Goal: Information Seeking & Learning: Find specific fact

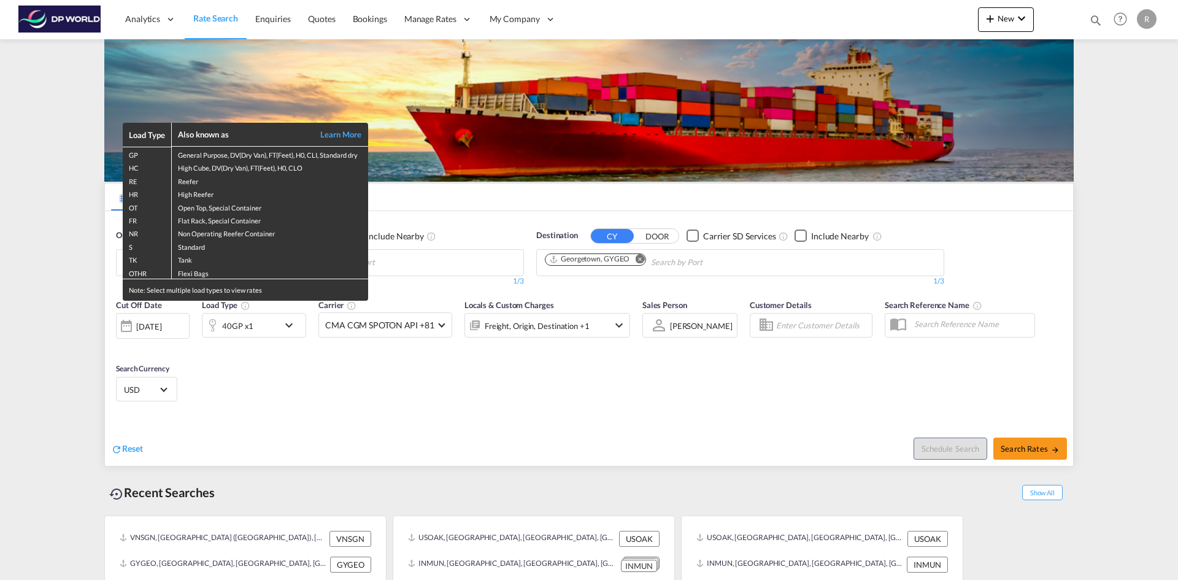
click at [1005, 25] on div "Load Type Also known as Learn More GP General Purpose, DV(Dry Van), FT(Feet), H…" at bounding box center [589, 290] width 1178 height 580
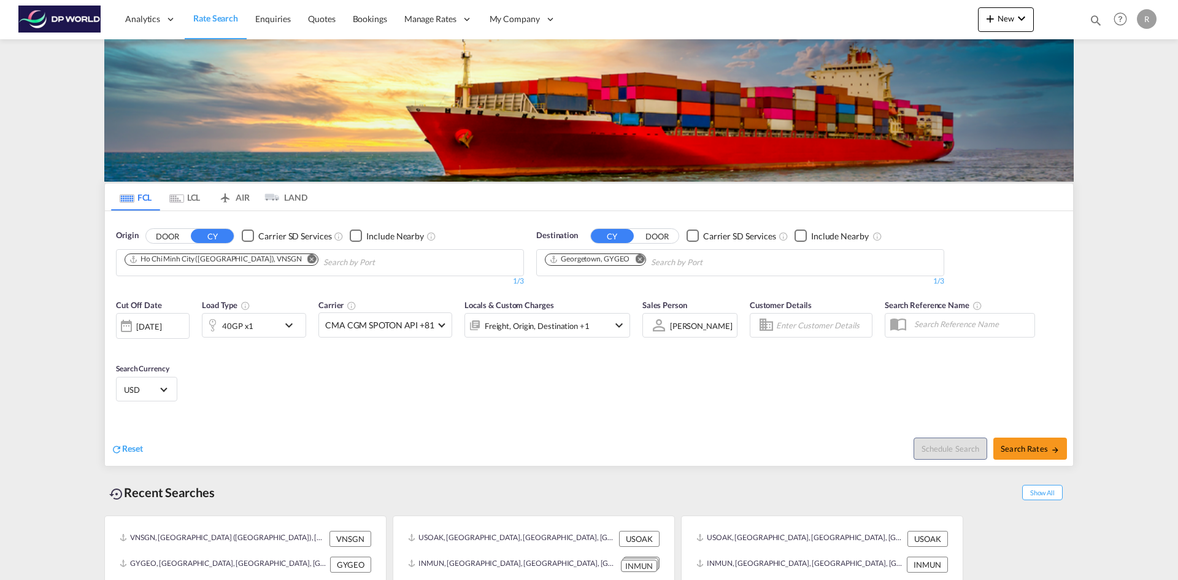
click at [1005, 25] on button "New" at bounding box center [1006, 19] width 56 height 25
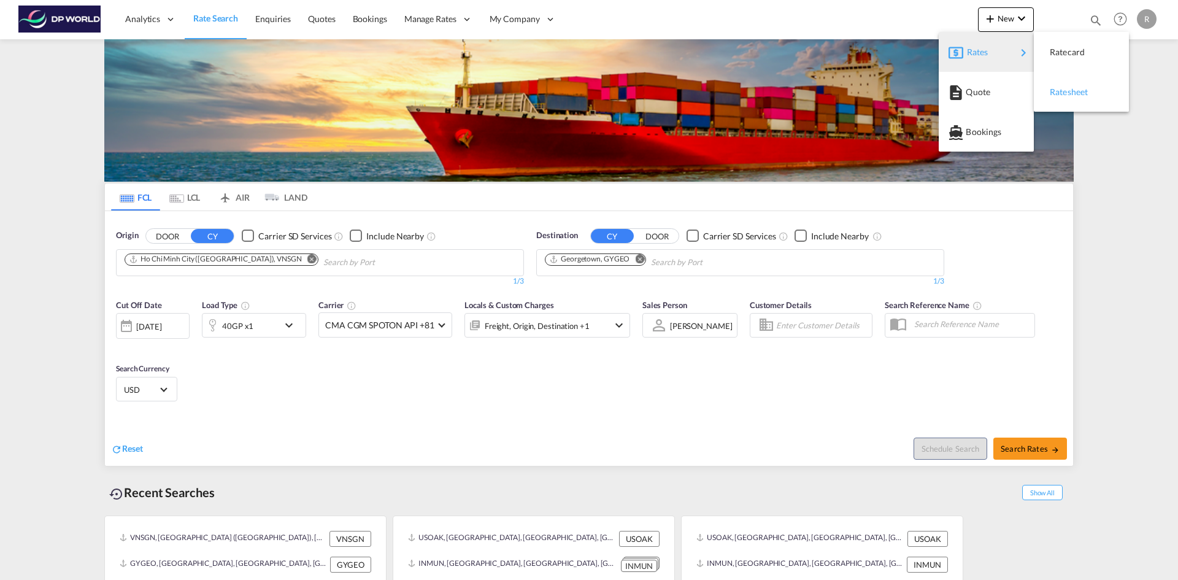
click at [1063, 95] on span "Ratesheet" at bounding box center [1056, 92] width 13 height 25
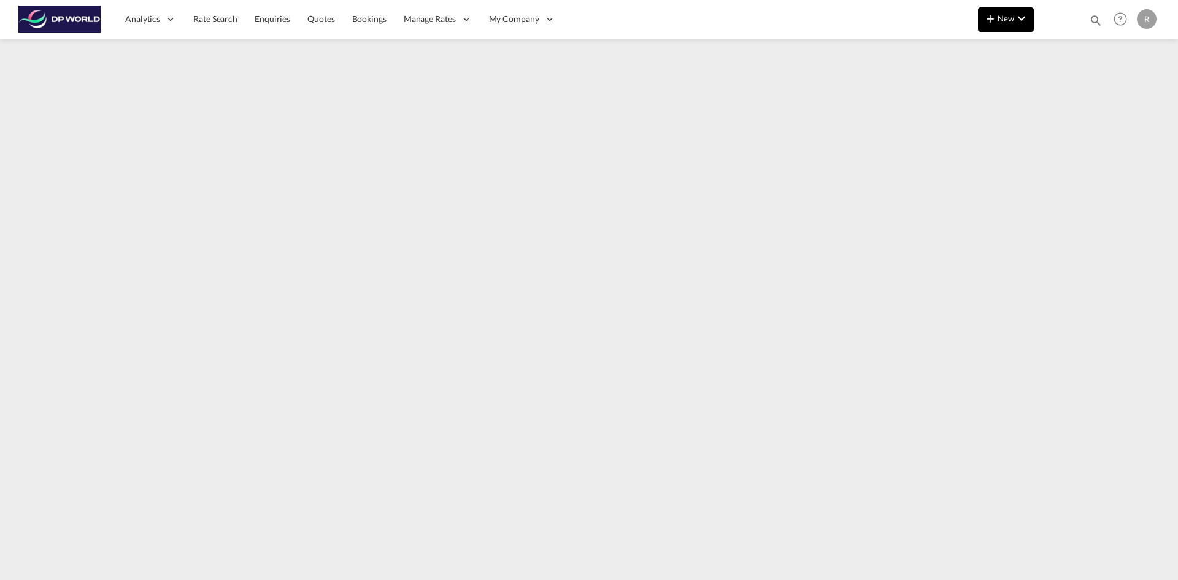
click at [1016, 26] on button "New" at bounding box center [1006, 19] width 56 height 25
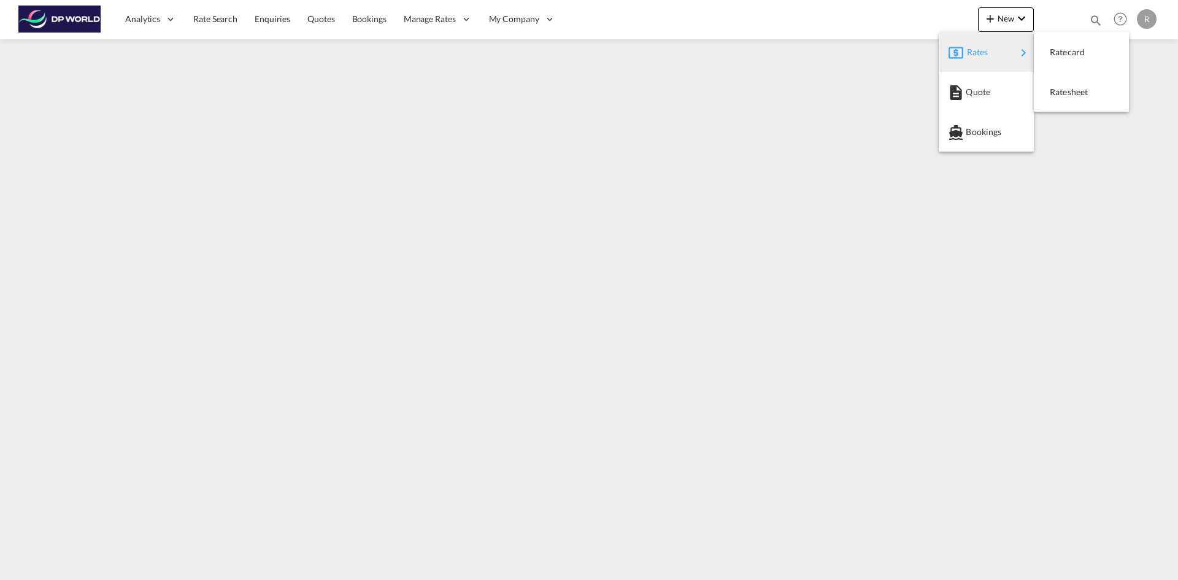
click at [981, 52] on span "Rates" at bounding box center [974, 52] width 15 height 25
click at [1066, 107] on div "Ratesheet" at bounding box center [1072, 92] width 45 height 31
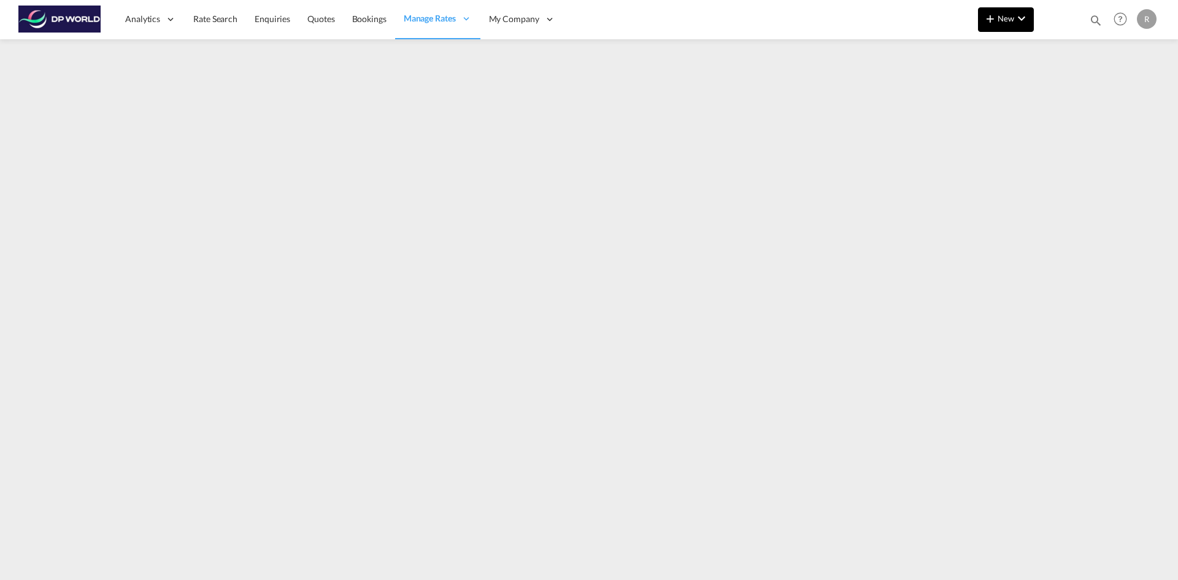
click at [991, 18] on md-icon "icon-plus 400-fg" at bounding box center [990, 18] width 15 height 15
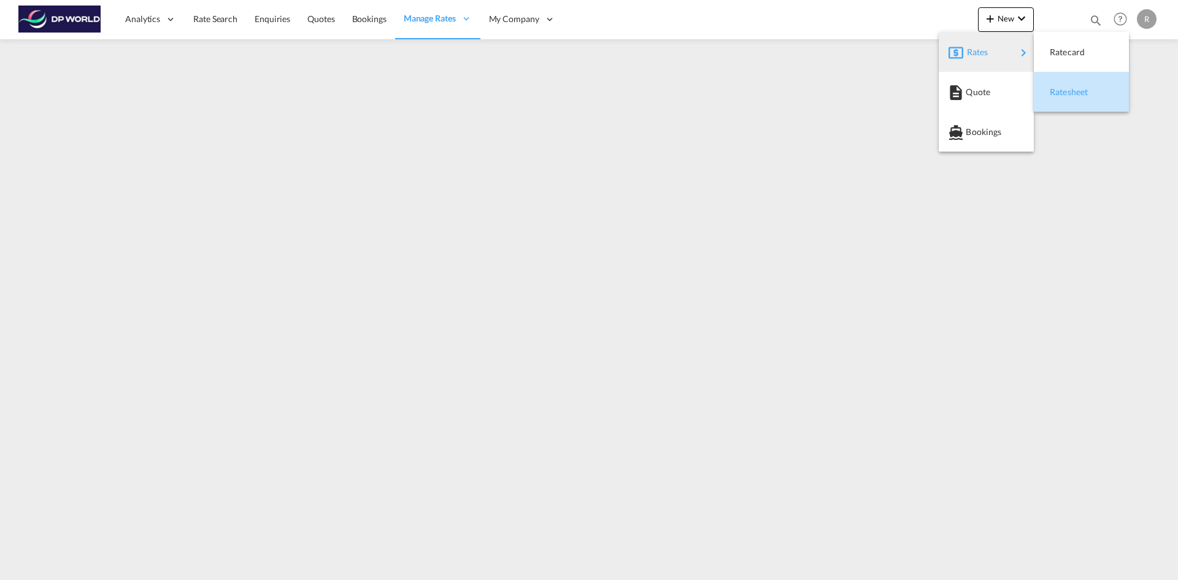
click at [1063, 93] on span "Ratesheet" at bounding box center [1056, 92] width 13 height 25
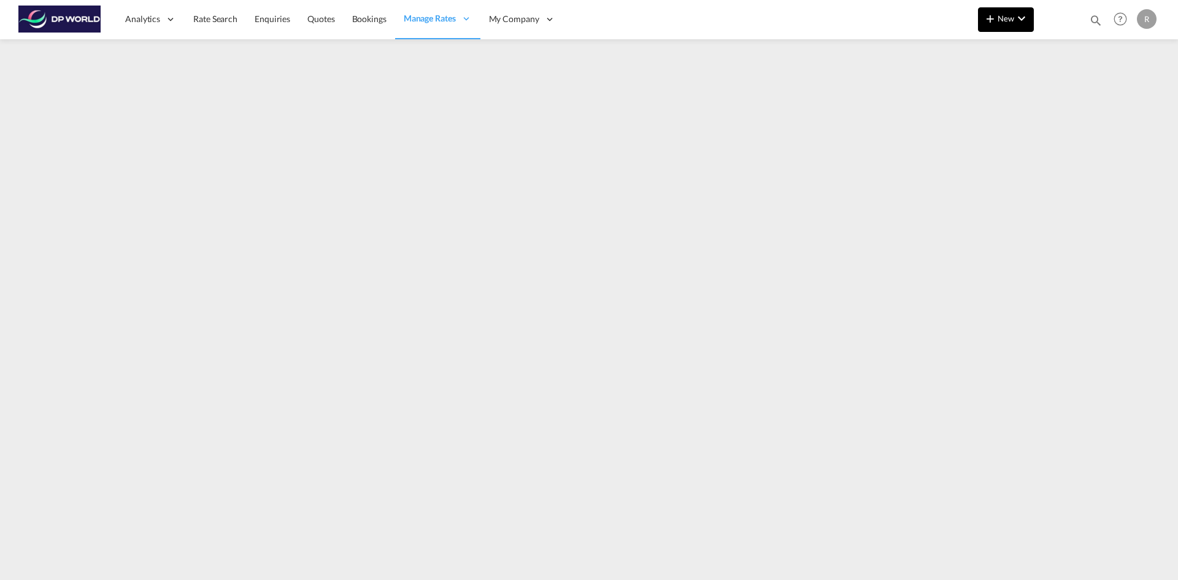
click at [1002, 23] on span "New" at bounding box center [1006, 18] width 46 height 10
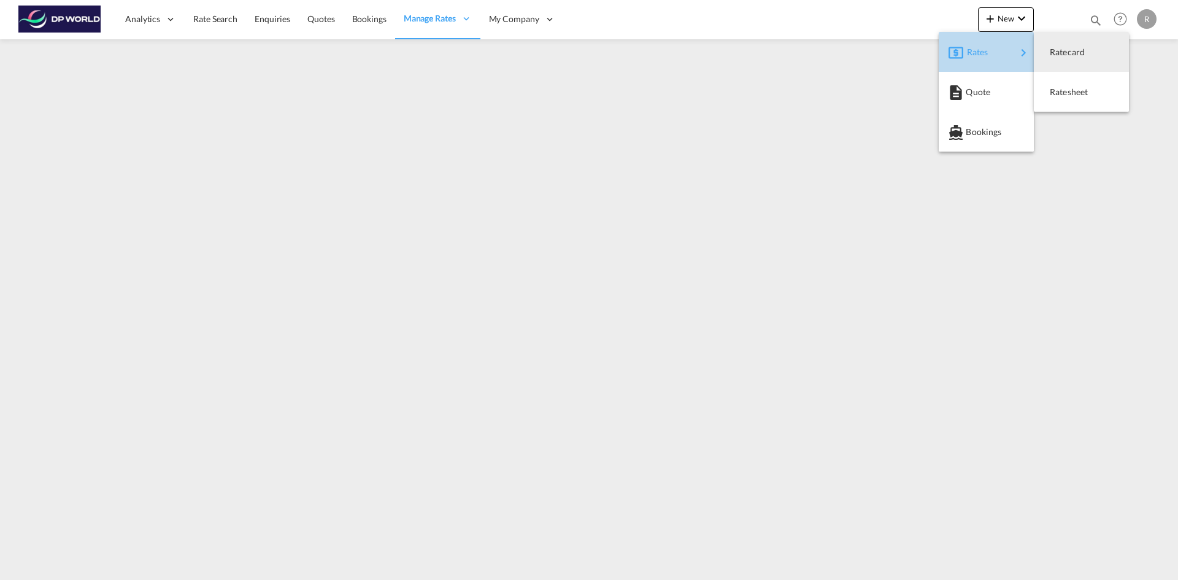
click at [987, 59] on div "Rates" at bounding box center [991, 52] width 49 height 31
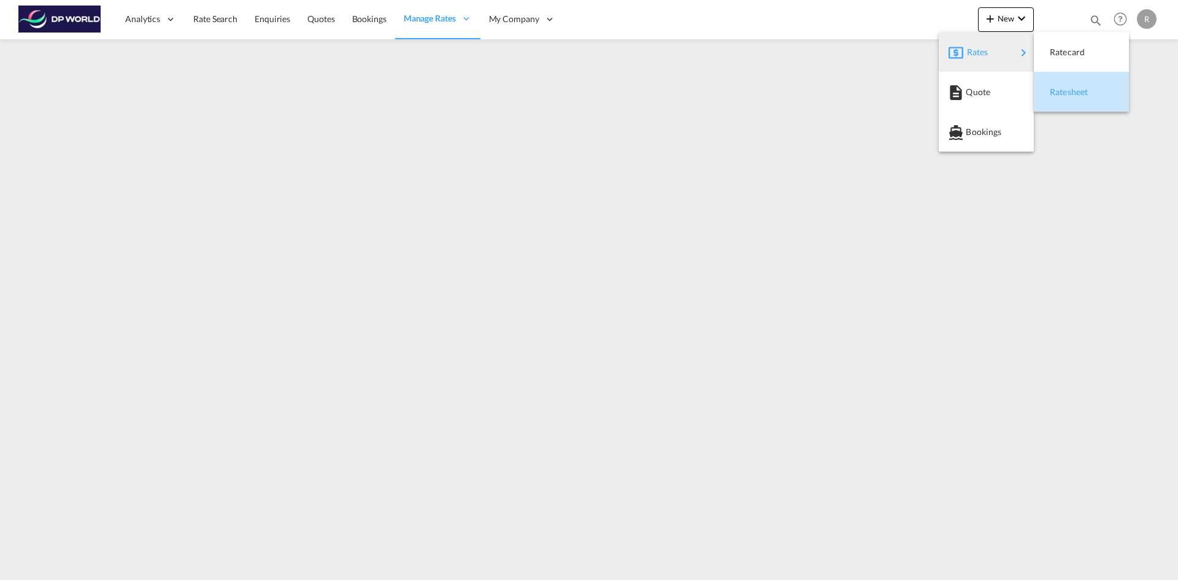
click at [1071, 107] on button "Ratesheet" at bounding box center [1081, 92] width 95 height 40
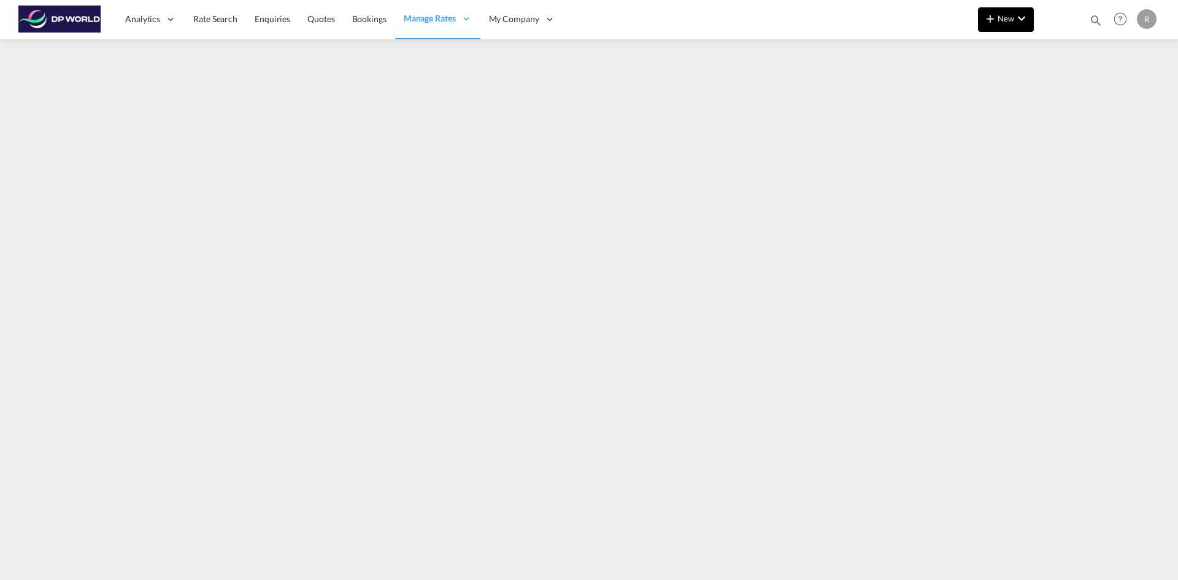
click at [979, 23] on button "New" at bounding box center [1006, 19] width 56 height 25
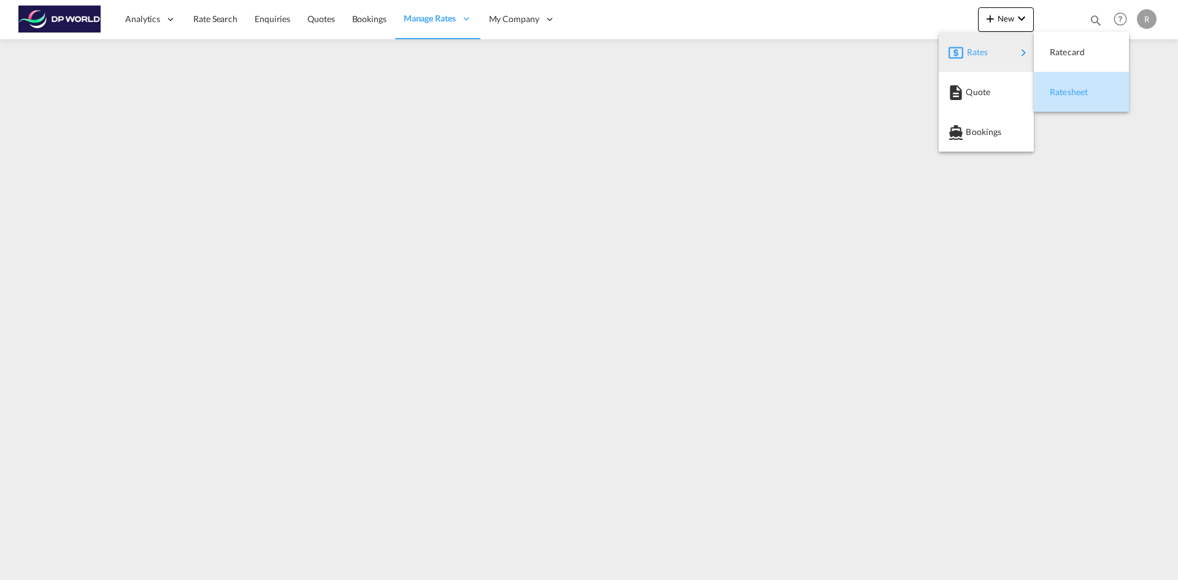
click at [1063, 93] on span "Ratesheet" at bounding box center [1056, 92] width 13 height 25
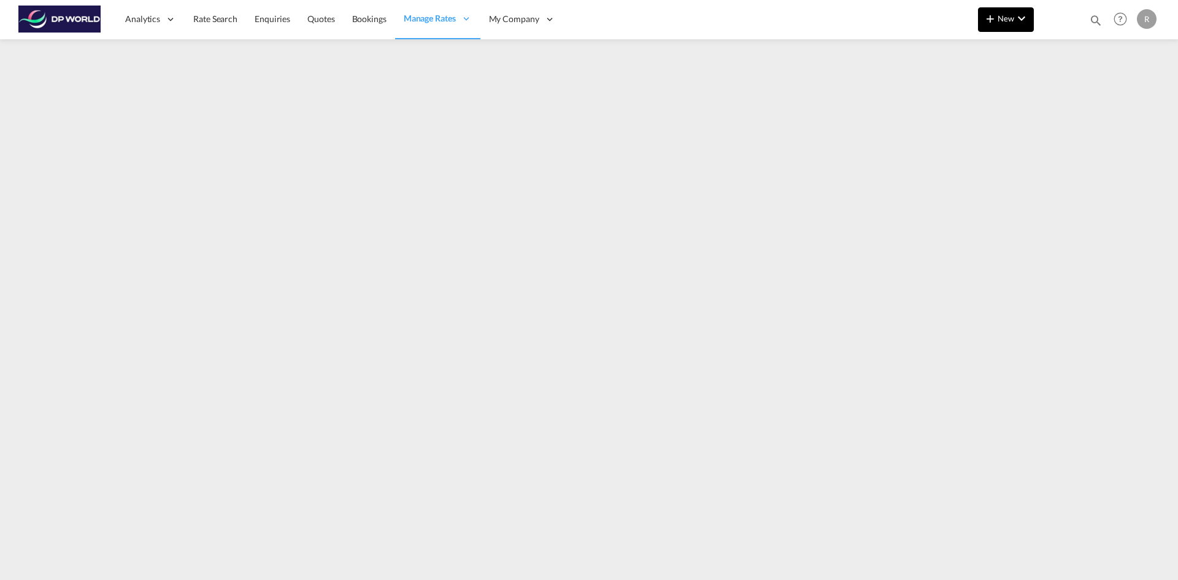
click at [992, 25] on md-icon "icon-plus 400-fg" at bounding box center [990, 18] width 15 height 15
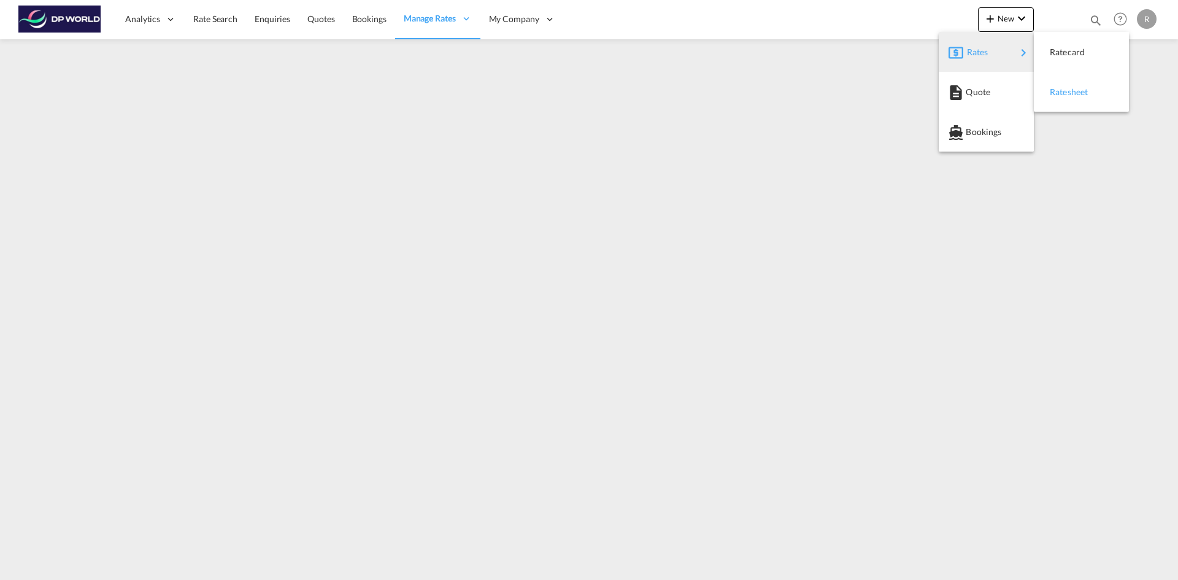
click at [1068, 107] on div "Ratesheet" at bounding box center [1072, 92] width 45 height 31
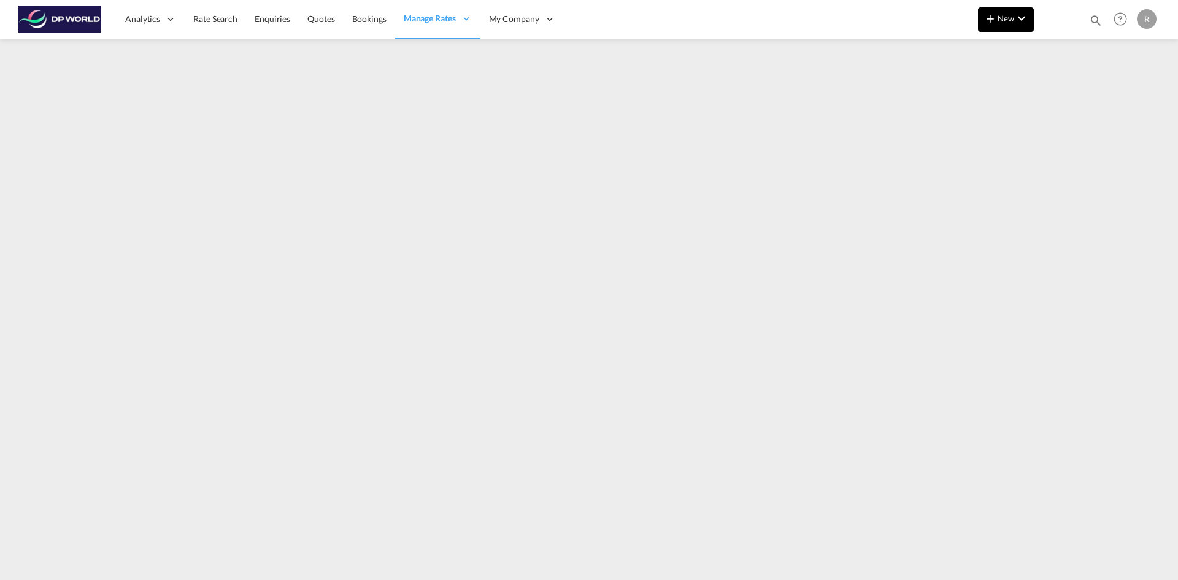
click at [1023, 21] on md-icon "icon-chevron-down" at bounding box center [1021, 18] width 15 height 15
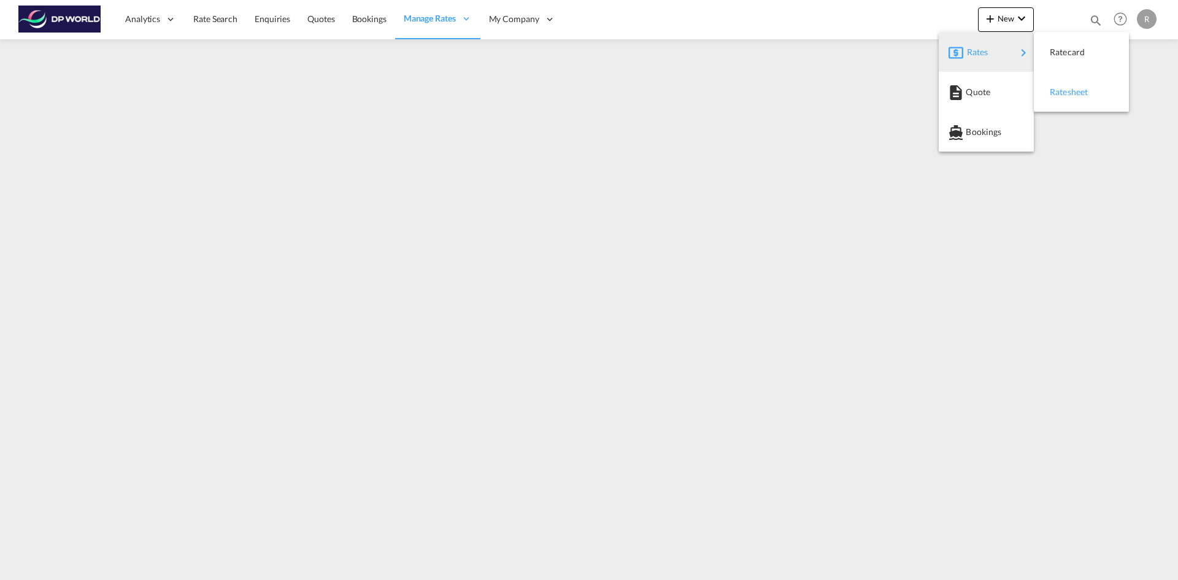
click at [1063, 94] on span "Ratesheet" at bounding box center [1056, 92] width 13 height 25
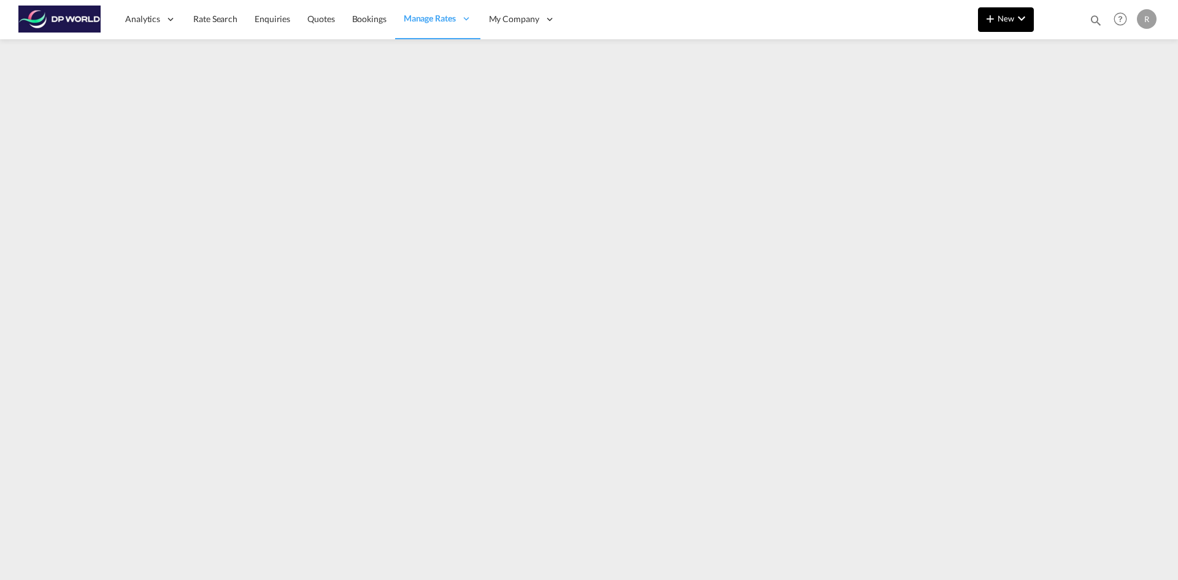
click at [1002, 23] on button "New" at bounding box center [1006, 19] width 56 height 25
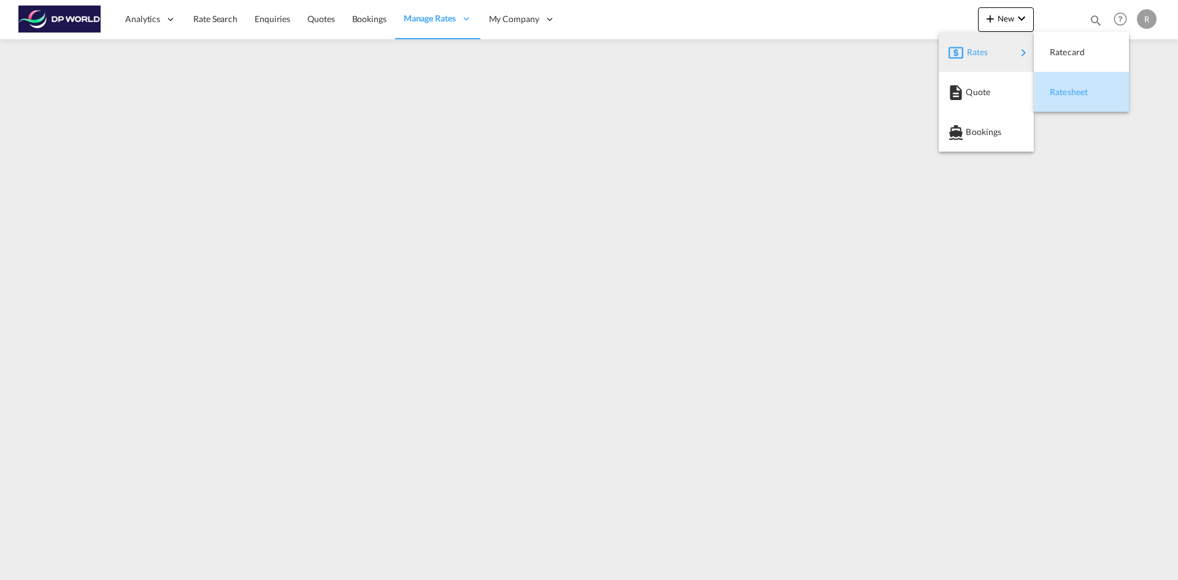
click at [1061, 90] on span "Ratesheet" at bounding box center [1056, 92] width 13 height 25
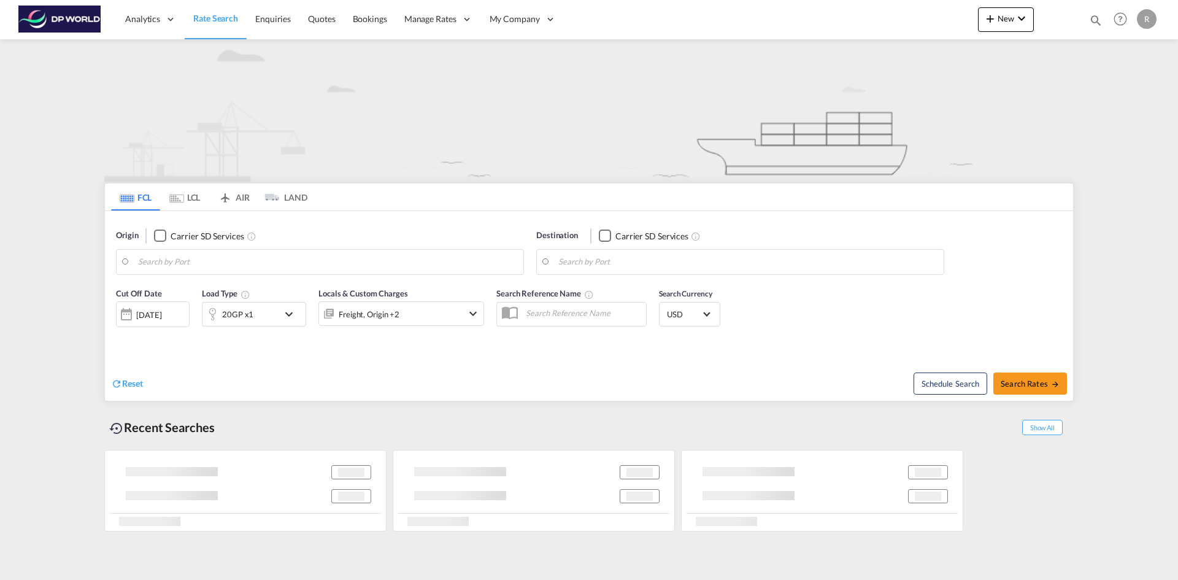
type input "Ho Chi Minh City ([GEOGRAPHIC_DATA]), VNSGN"
type input "Georgetown, GYGEO"
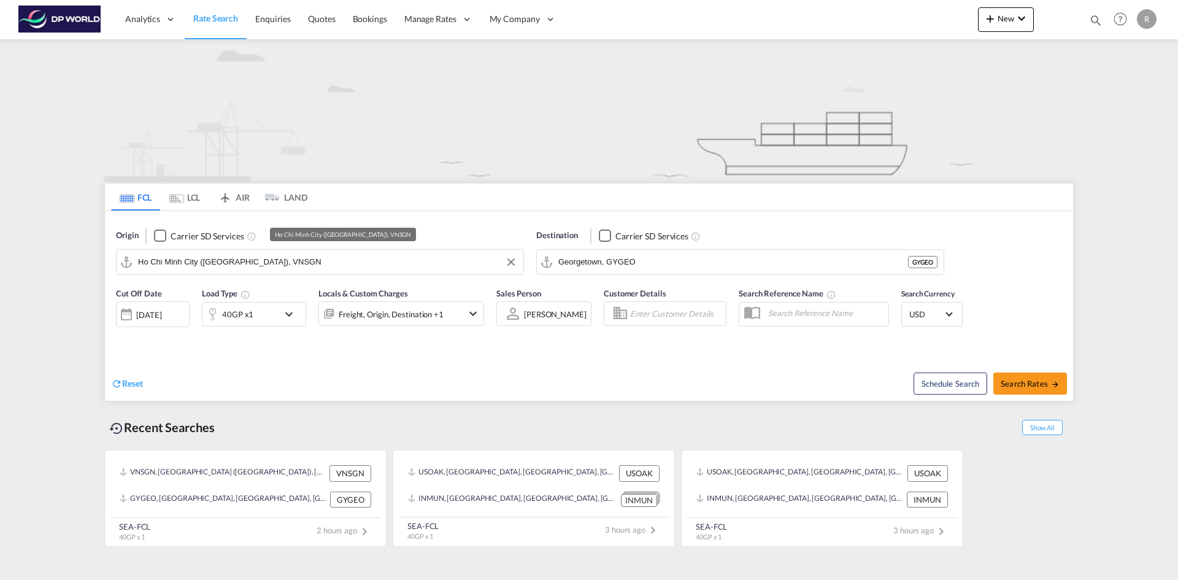
click at [262, 259] on input "Ho Chi Minh City ([GEOGRAPHIC_DATA]), VNSGN" at bounding box center [327, 262] width 379 height 18
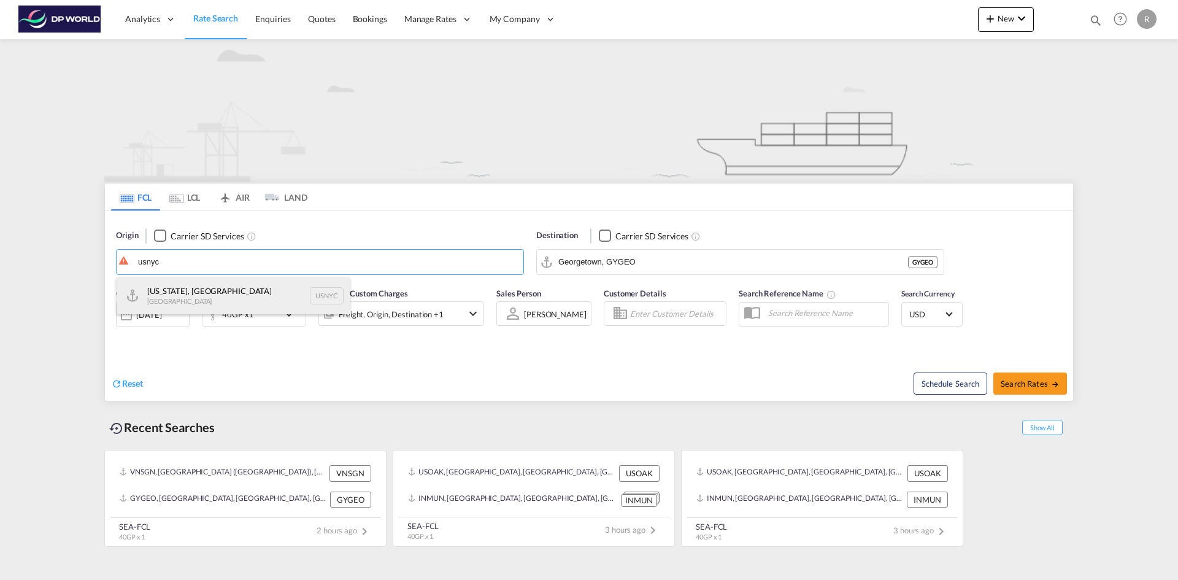
click at [169, 291] on div "New York, NY United States USNYC" at bounding box center [233, 295] width 233 height 37
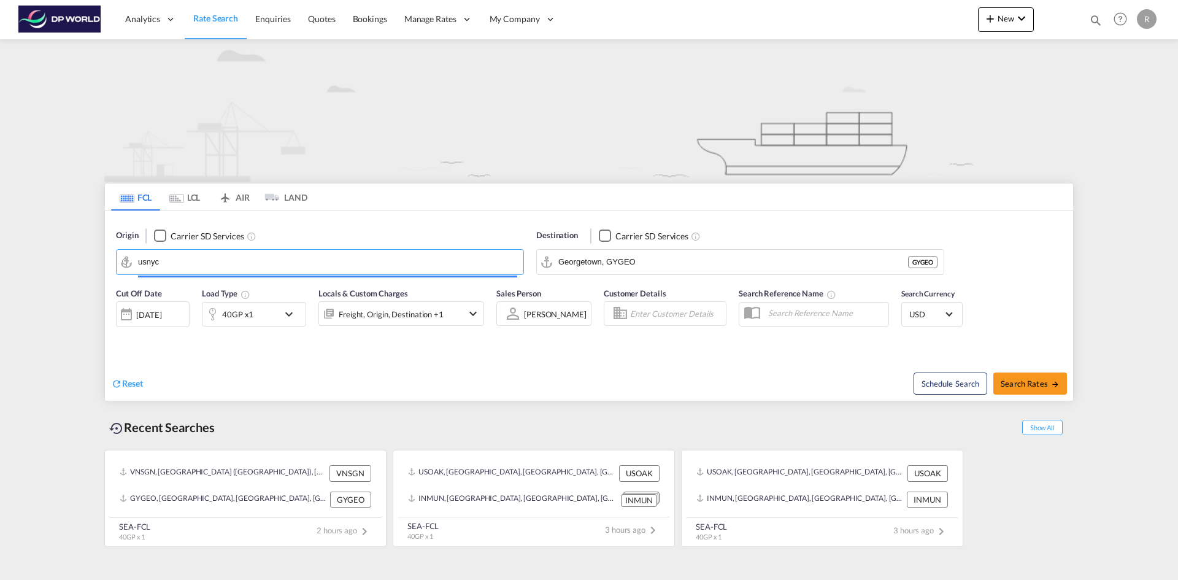
type input "New York, NY, USNYC"
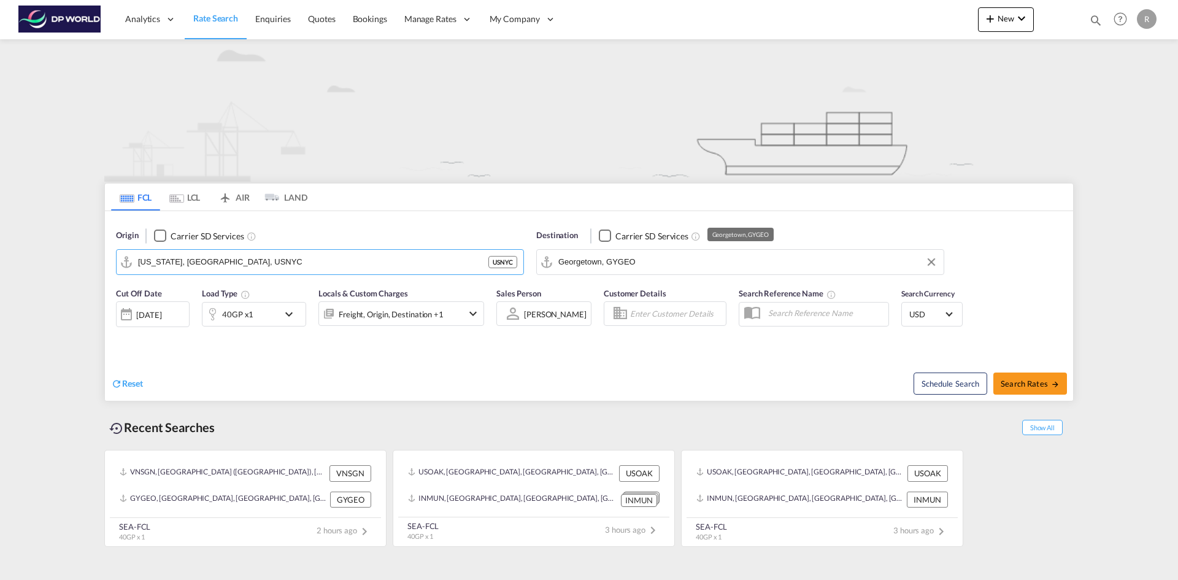
click at [573, 253] on input "Georgetown, GYGEO" at bounding box center [747, 262] width 379 height 18
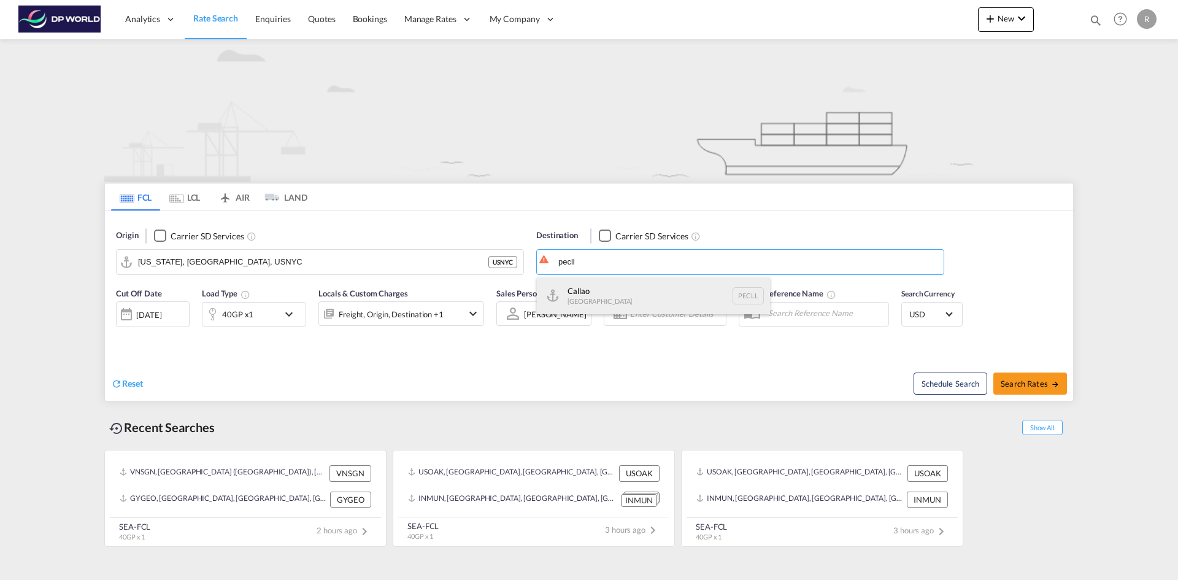
click at [594, 292] on div "Callao Peru PECLL" at bounding box center [653, 295] width 233 height 37
type input "Callao, PECLL"
click at [180, 318] on div "[DATE]" at bounding box center [153, 314] width 74 height 26
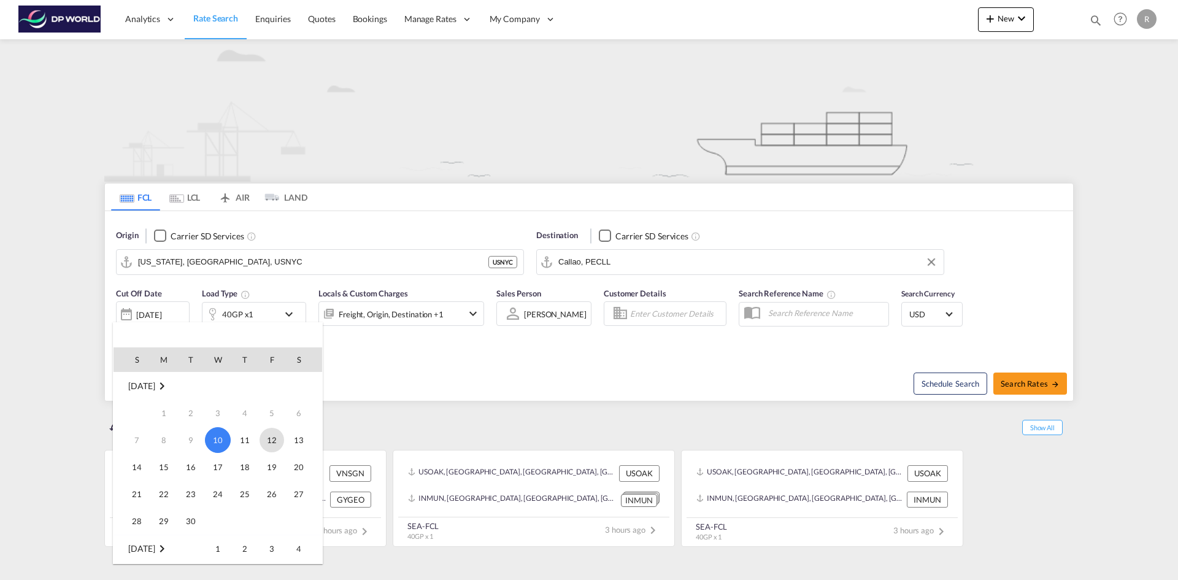
click at [277, 440] on span "12" at bounding box center [272, 440] width 25 height 25
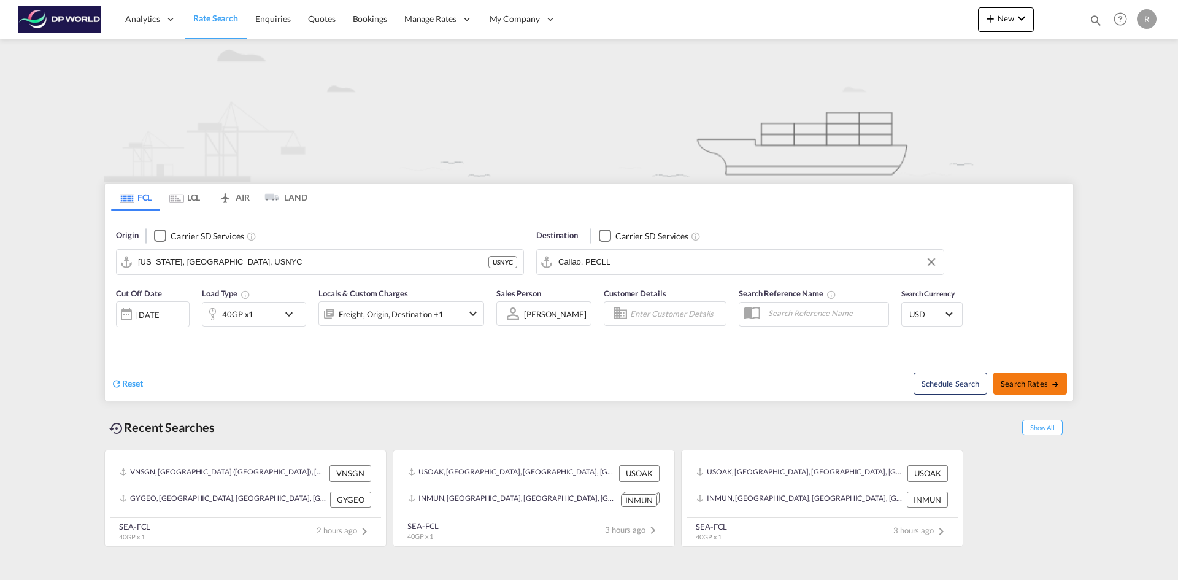
click at [1028, 385] on span "Search Rates" at bounding box center [1030, 384] width 59 height 10
type input "USNYC to PECLL / 12 Sep 2025"
